Goal: Task Accomplishment & Management: Use online tool/utility

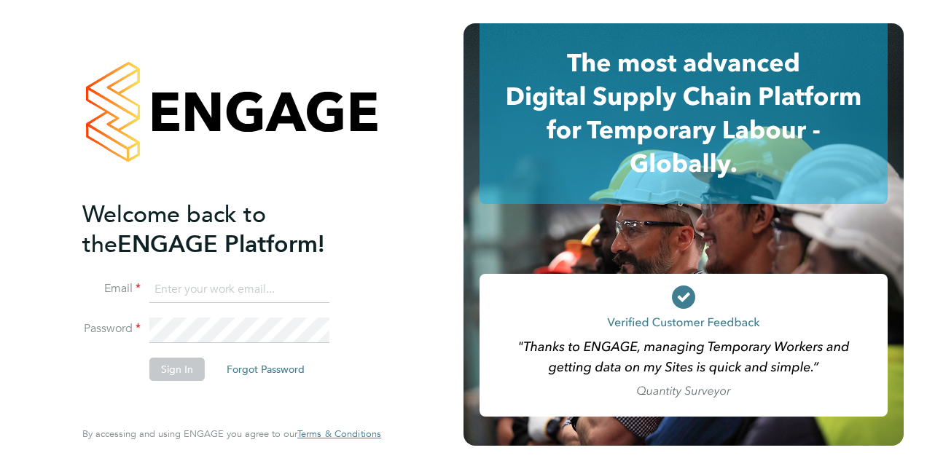
type input "catherine.shearman1@justice.gov.uk"
click at [189, 369] on button "Sign In" at bounding box center [176, 369] width 55 height 23
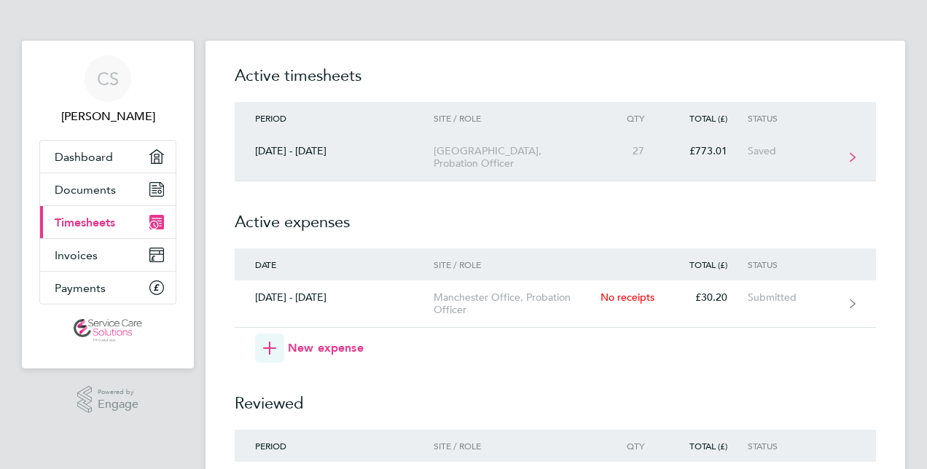
click at [847, 159] on link "[DATE] - [DATE][STREET_ADDRESS][GEOGRAPHIC_DATA], Probation Officer 27 £773.01 …" at bounding box center [555, 157] width 641 height 47
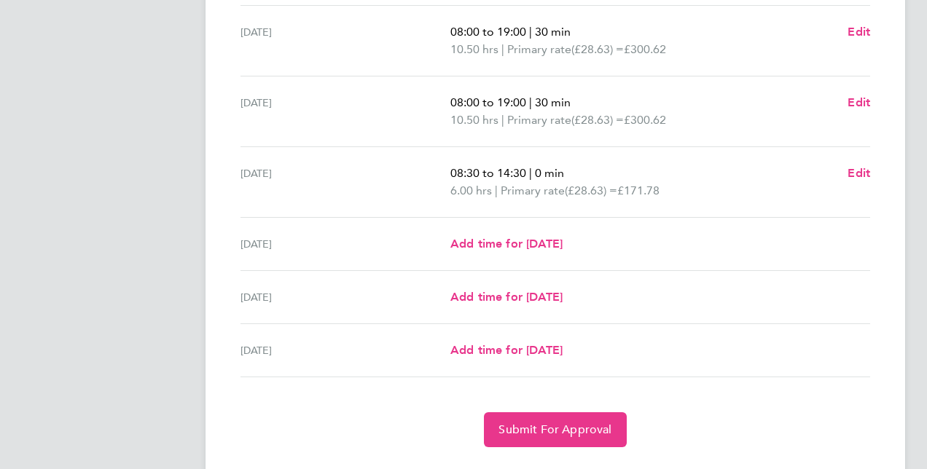
scroll to position [488, 0]
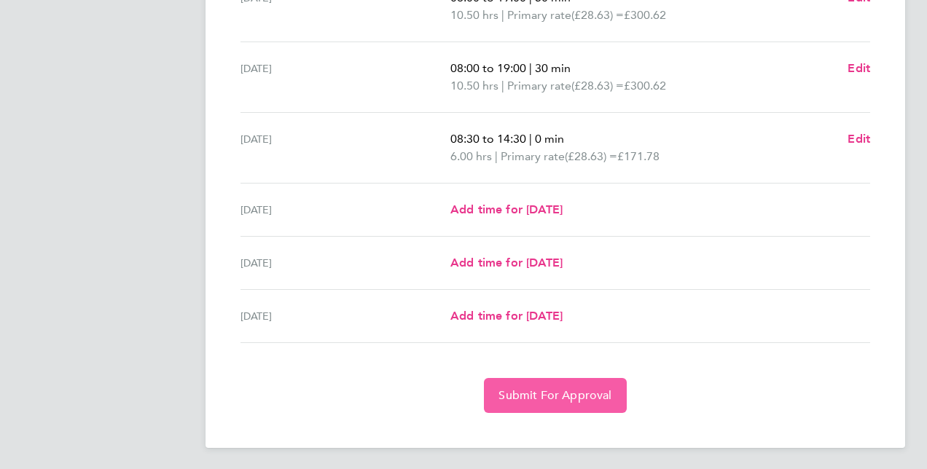
click at [555, 394] on span "Submit For Approval" at bounding box center [554, 395] width 113 height 15
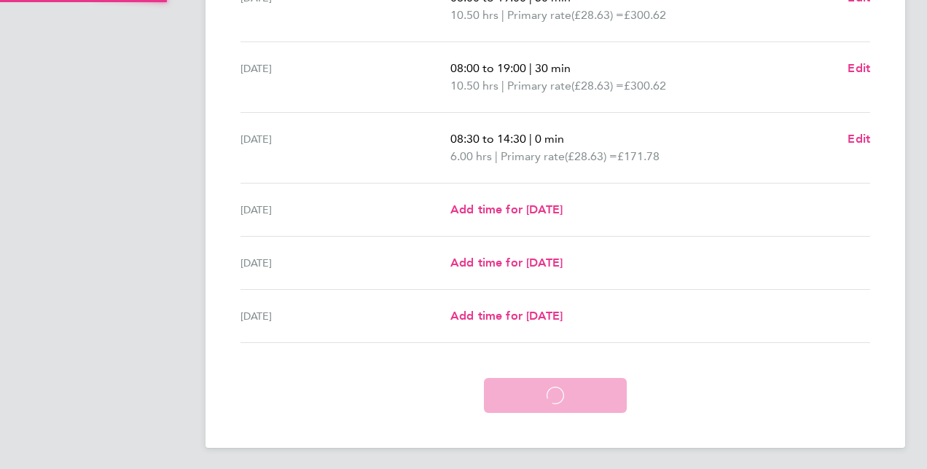
scroll to position [418, 0]
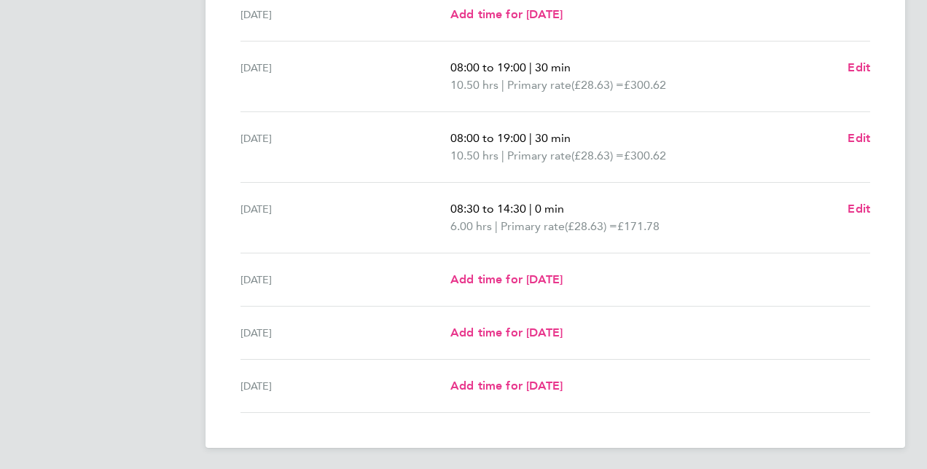
click at [197, 309] on div "CS [PERSON_NAME] Applications: Dashboard Documents Current page: Timesheets Inv…" at bounding box center [463, 26] width 927 height 889
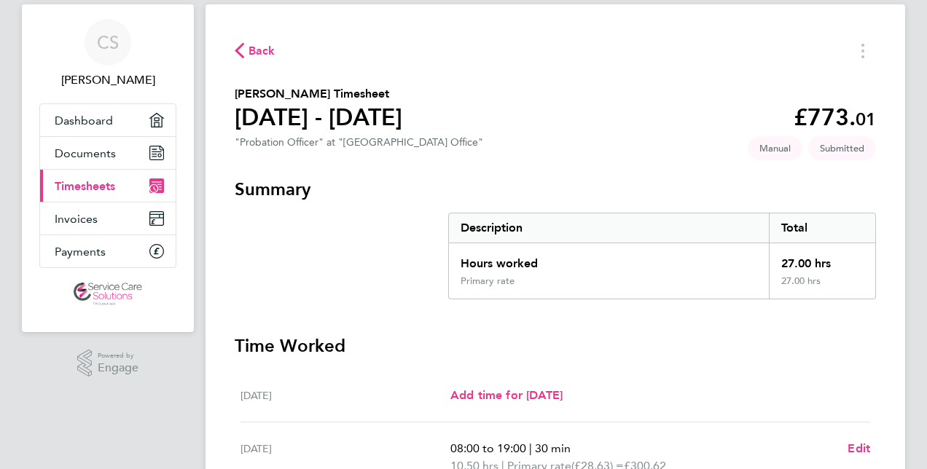
scroll to position [0, 0]
